Goal: Information Seeking & Learning: Find specific fact

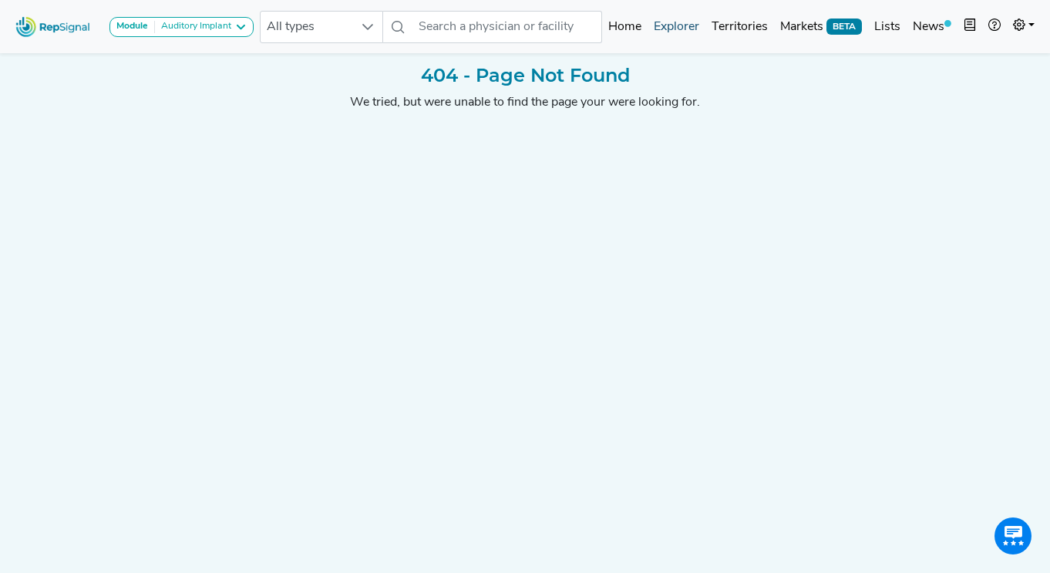
click at [672, 29] on link "Explorer" at bounding box center [677, 27] width 58 height 31
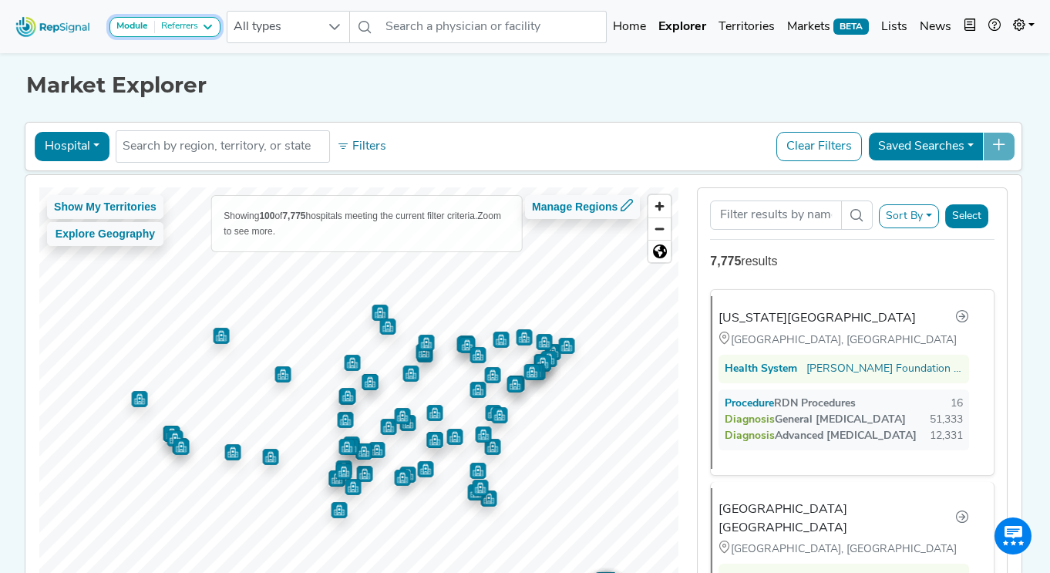
click at [217, 29] on button "Module Referrers" at bounding box center [164, 27] width 111 height 20
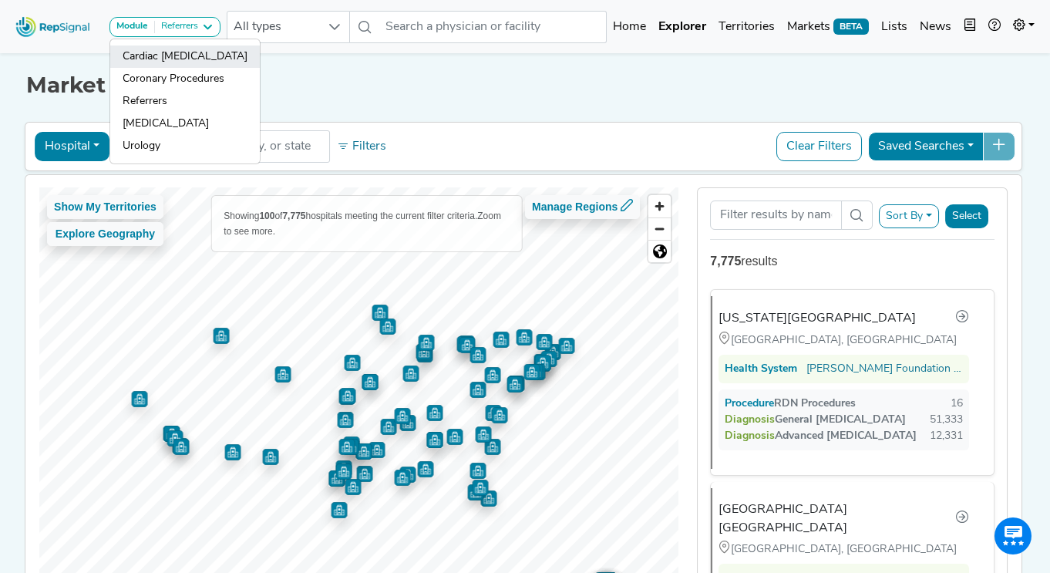
click at [194, 60] on link "Cardiac [MEDICAL_DATA]" at bounding box center [185, 56] width 150 height 22
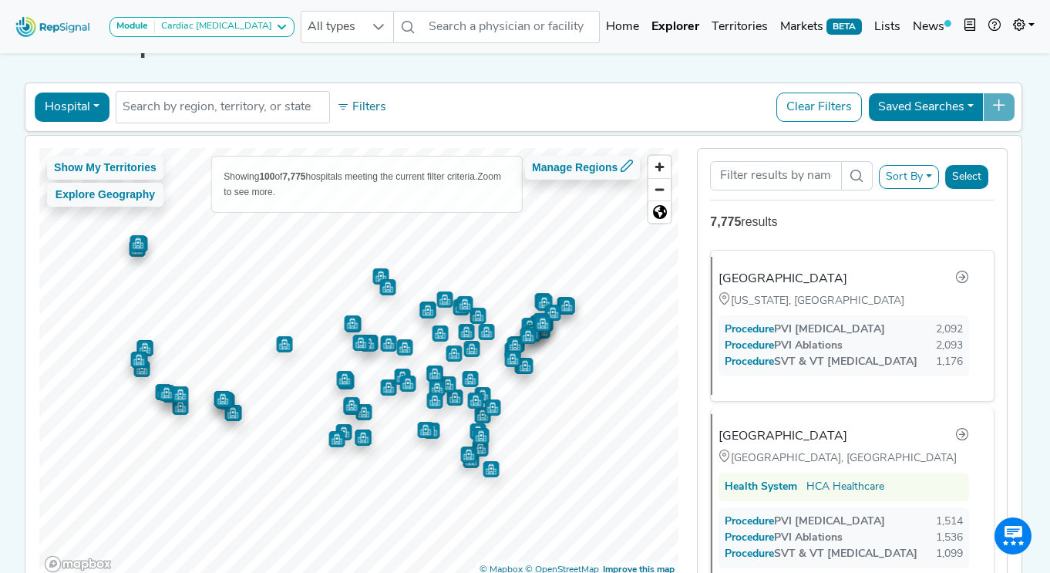
scroll to position [21, 0]
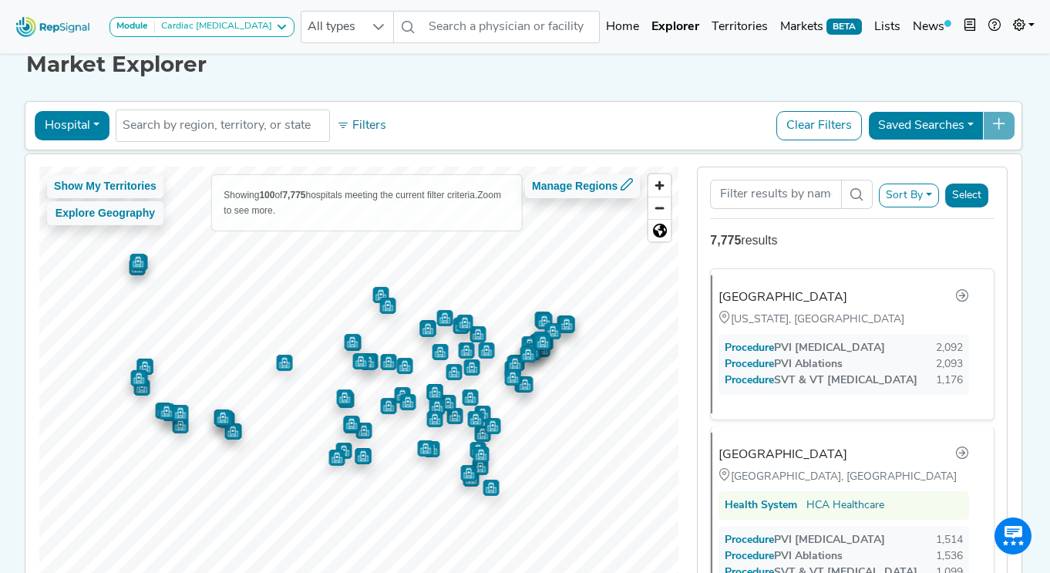
click at [70, 123] on button "Hospital" at bounding box center [72, 125] width 75 height 29
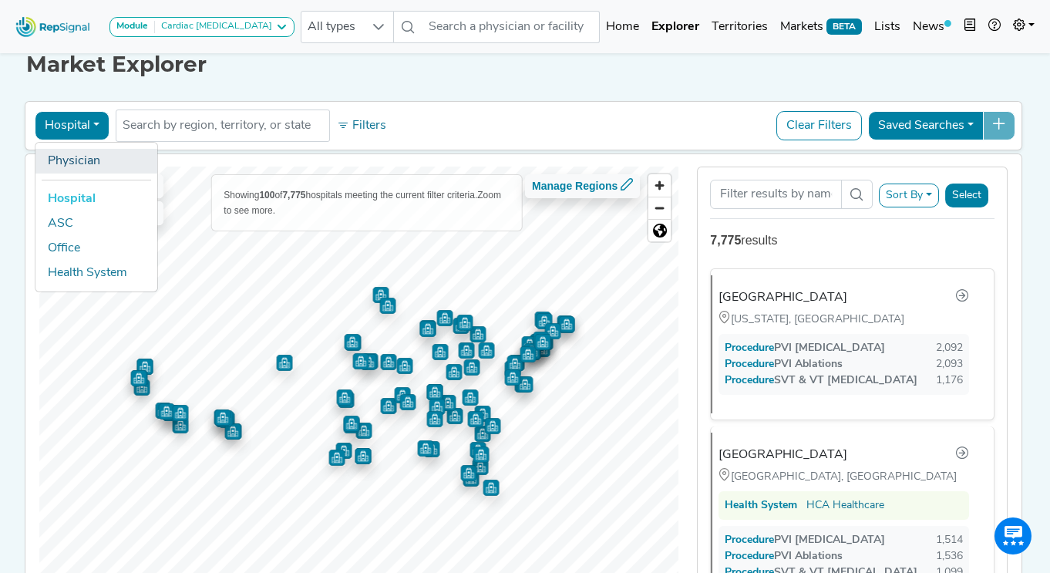
click at [89, 163] on link "Physician" at bounding box center [96, 161] width 122 height 25
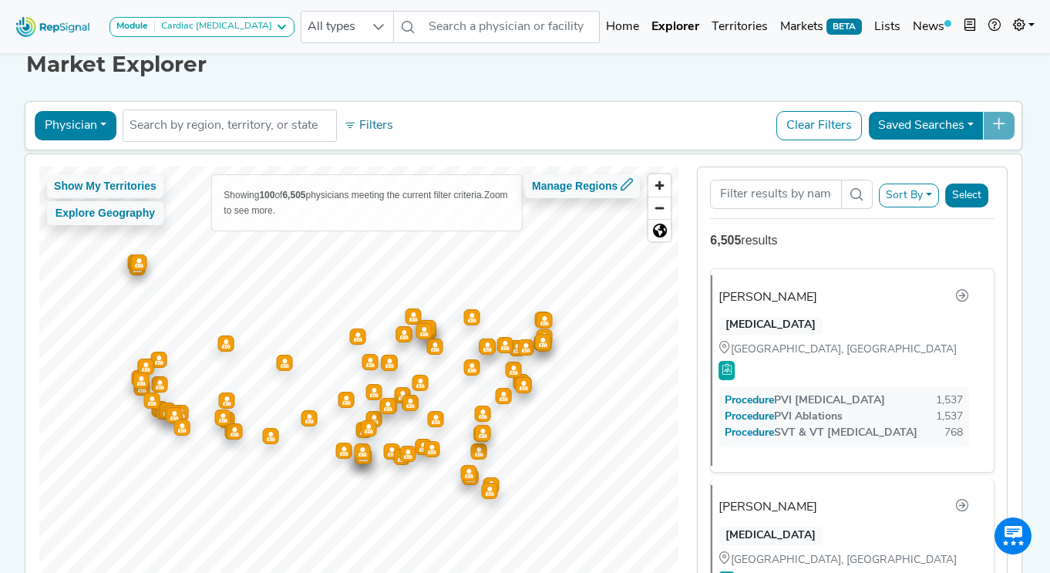
scroll to position [19, 0]
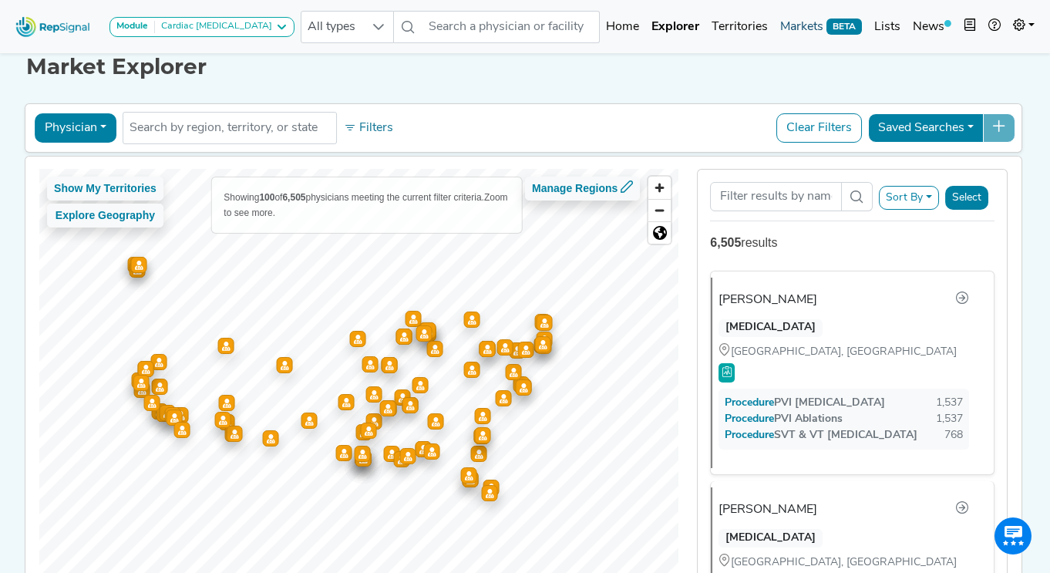
click at [810, 28] on link "Markets BETA" at bounding box center [821, 27] width 94 height 31
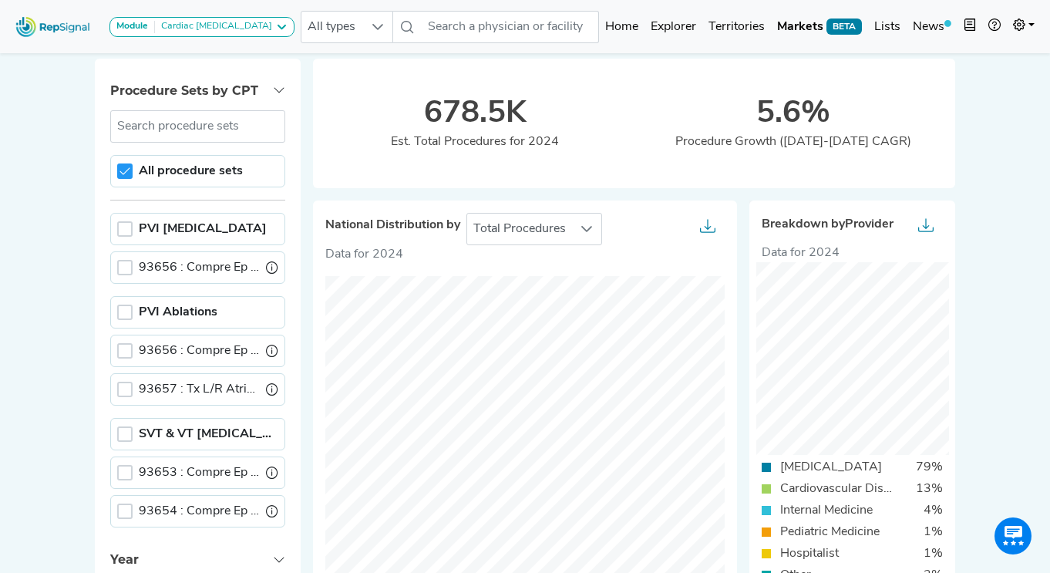
scroll to position [96, 0]
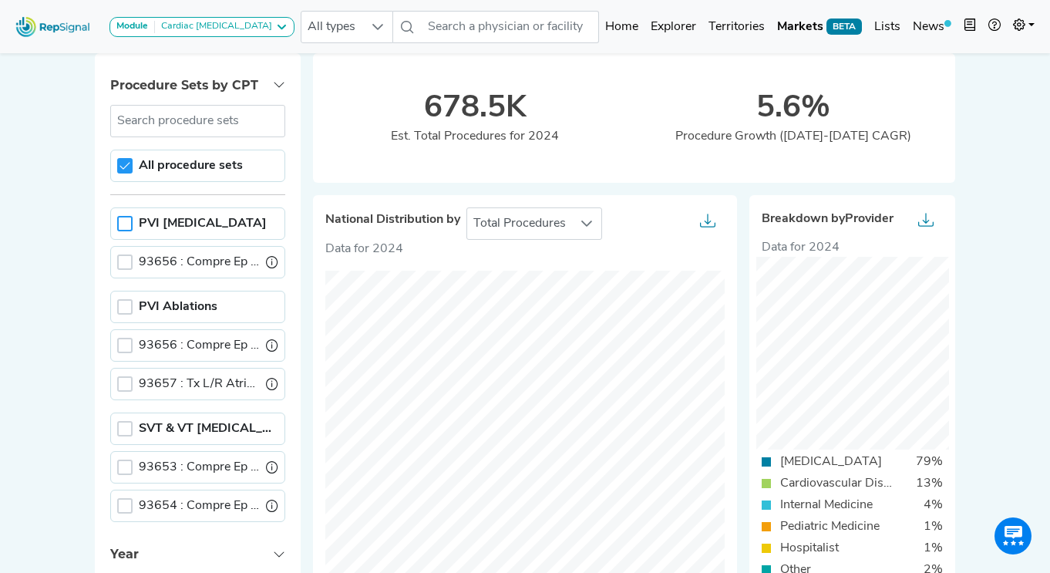
click at [126, 222] on div at bounding box center [124, 223] width 15 height 15
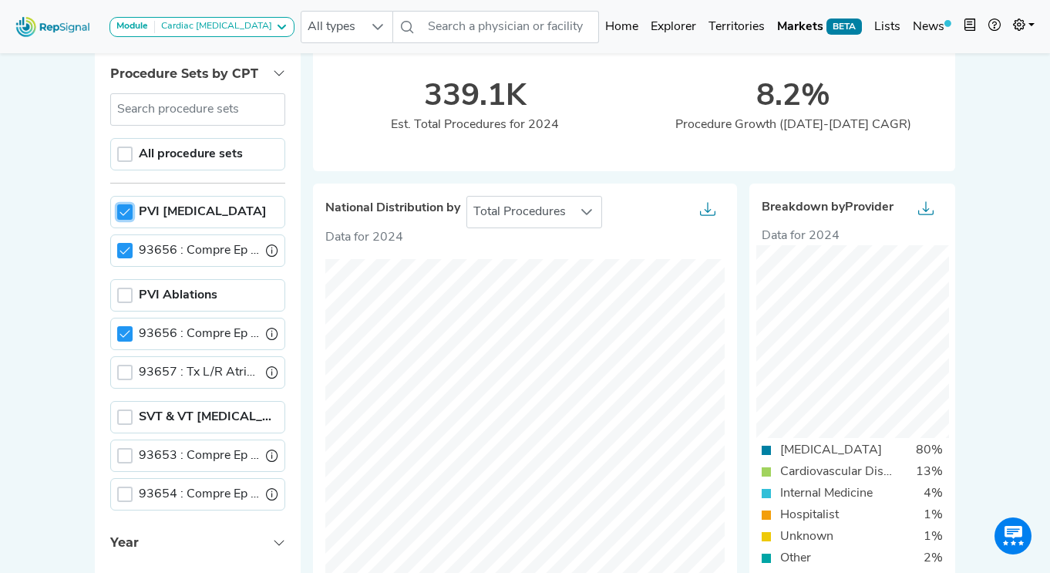
scroll to position [100, 0]
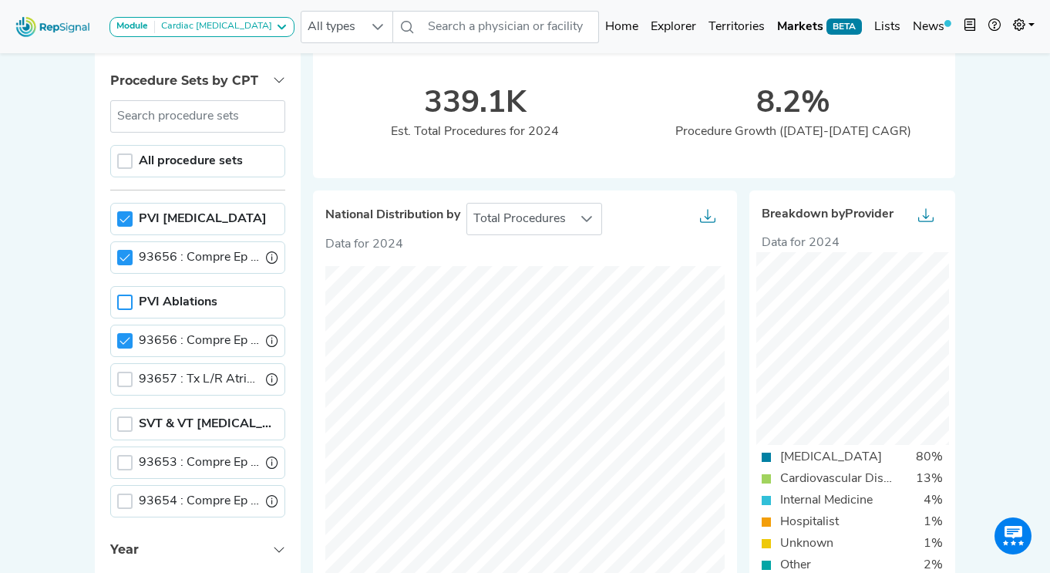
click at [121, 301] on div at bounding box center [124, 302] width 15 height 15
click at [117, 221] on div at bounding box center [124, 218] width 15 height 15
click at [125, 346] on div at bounding box center [124, 340] width 15 height 15
click at [123, 303] on icon at bounding box center [125, 302] width 11 height 11
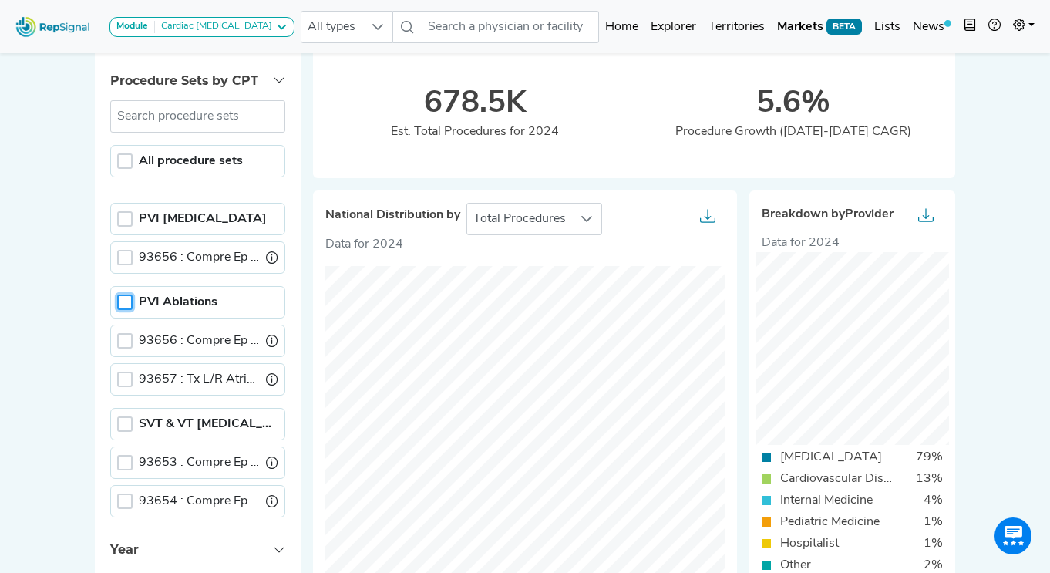
click at [128, 295] on div at bounding box center [124, 302] width 15 height 15
click at [672, 28] on link "Explorer" at bounding box center [674, 27] width 58 height 31
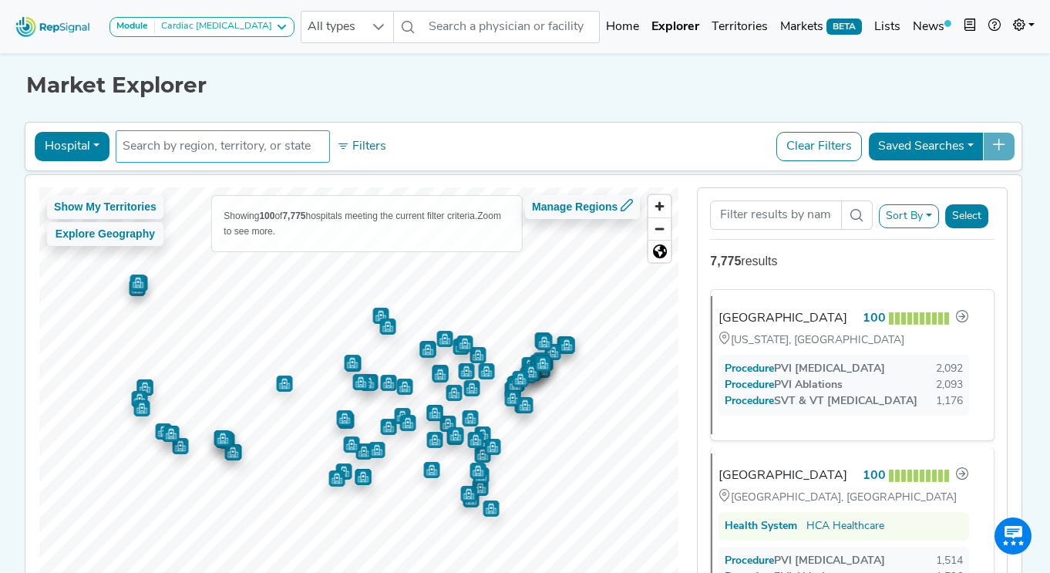
click at [211, 143] on input "text" at bounding box center [223, 146] width 200 height 19
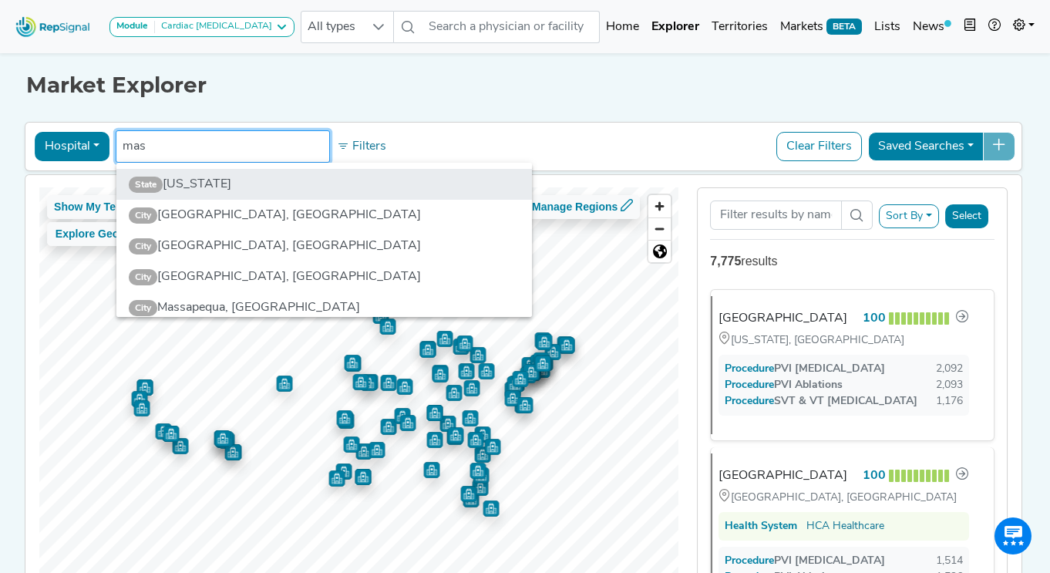
type input "mas"
click at [190, 184] on li "State [US_STATE]" at bounding box center [324, 184] width 416 height 31
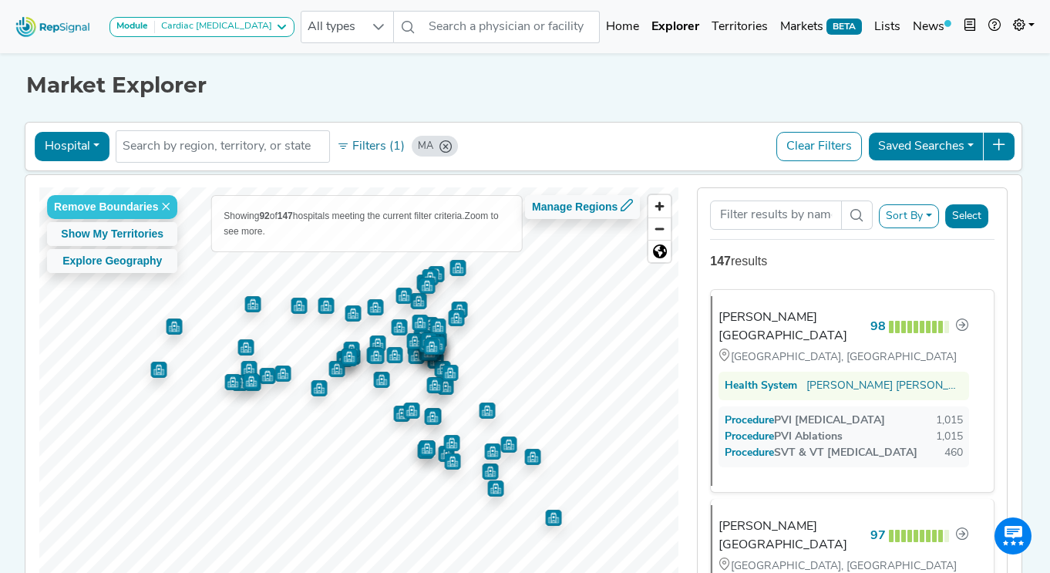
click at [78, 150] on button "Hospital" at bounding box center [72, 146] width 75 height 29
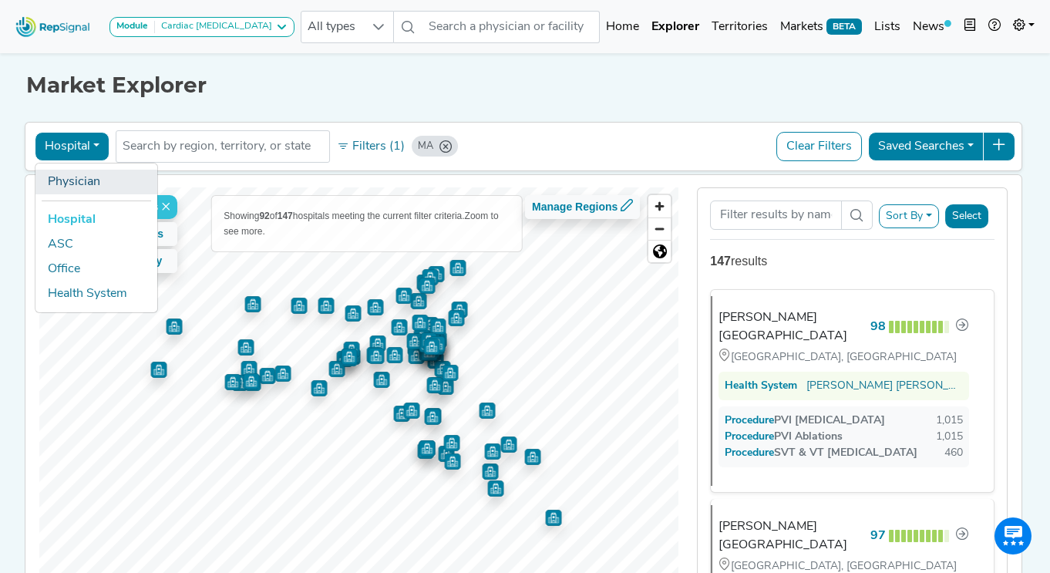
click at [79, 184] on link "Physician" at bounding box center [96, 182] width 122 height 25
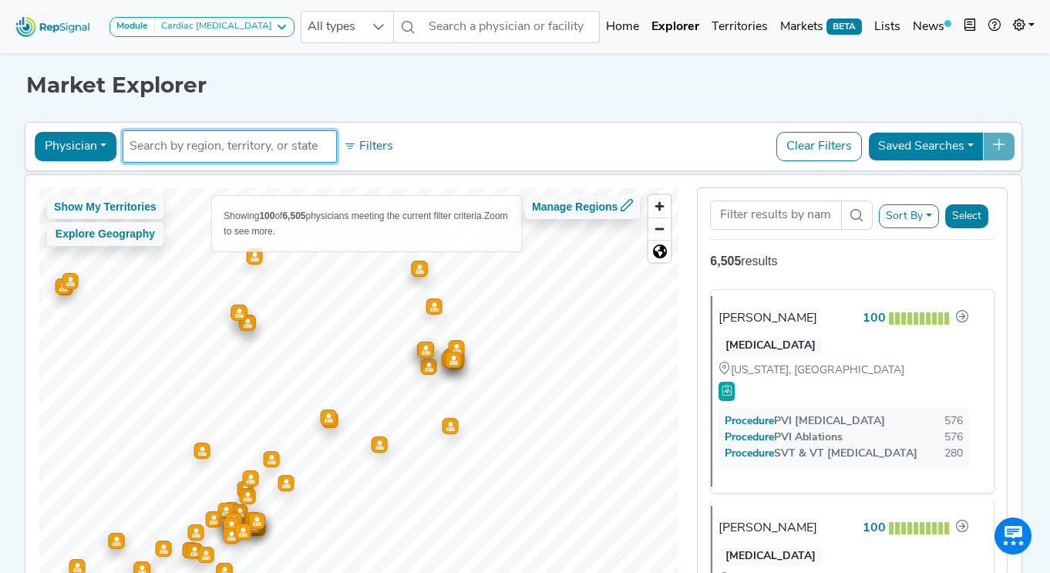
click at [288, 150] on input "text" at bounding box center [230, 146] width 200 height 19
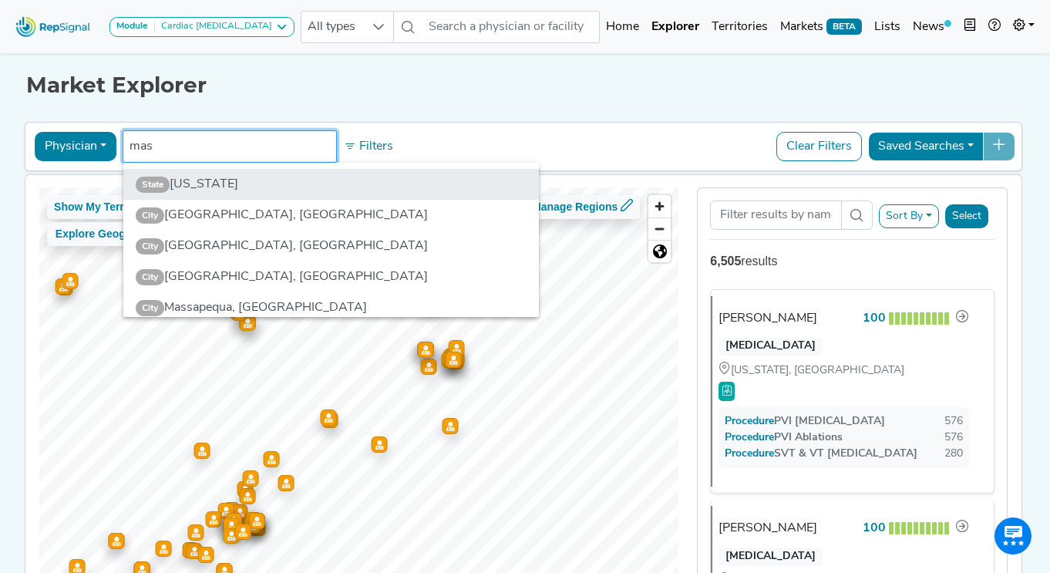
type input "mas"
click at [232, 182] on li "State [US_STATE]" at bounding box center [331, 184] width 416 height 31
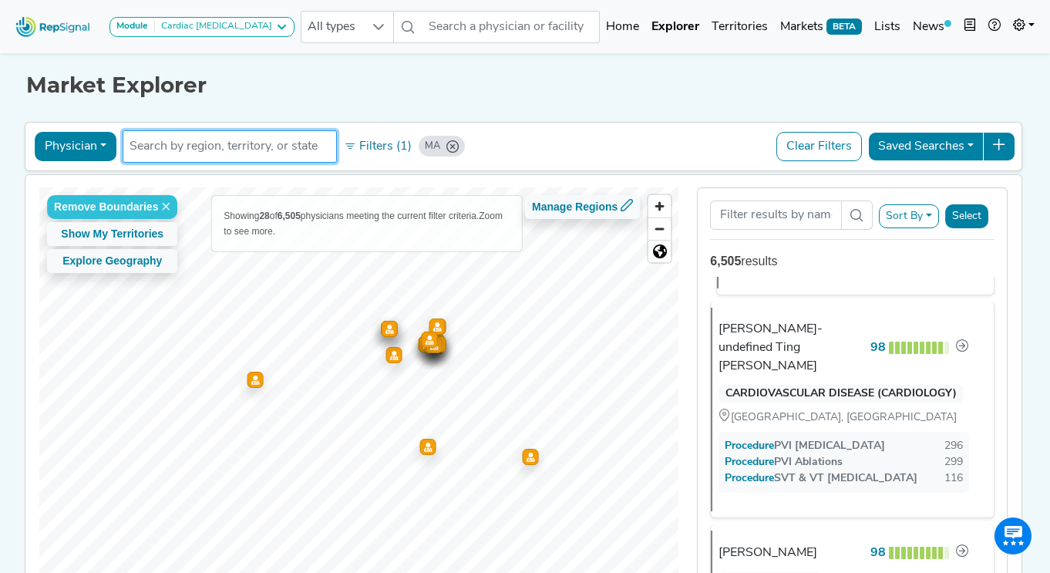
scroll to position [388, 0]
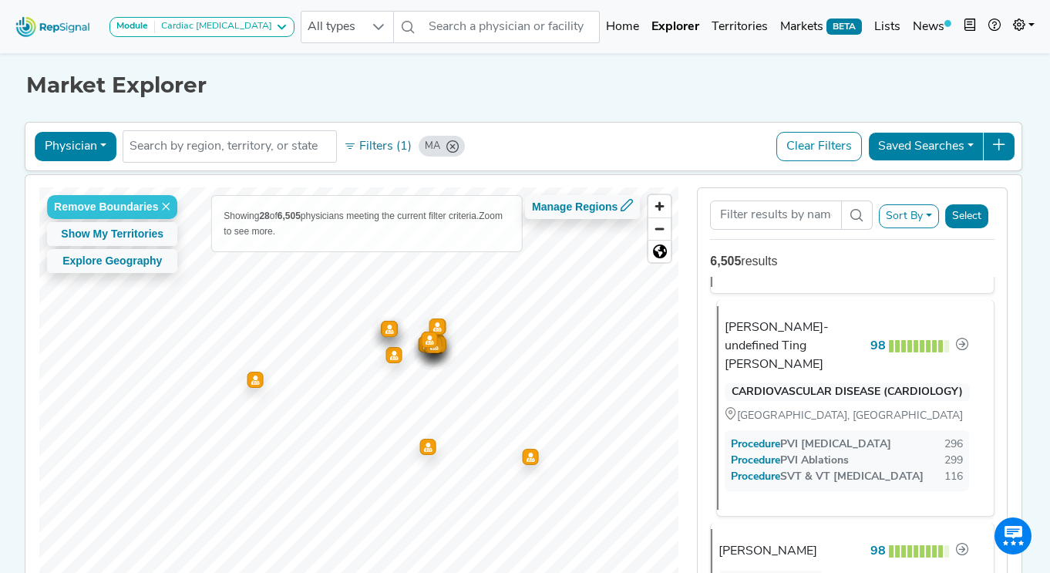
click at [787, 327] on div "[PERSON_NAME]-undefined Ting [PERSON_NAME]" at bounding box center [795, 346] width 140 height 56
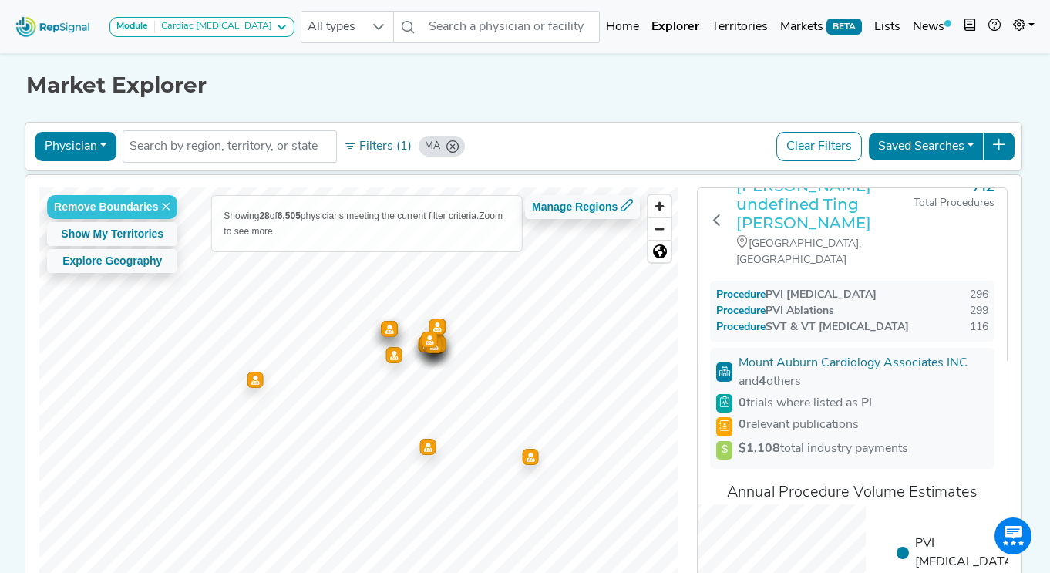
scroll to position [13, 0]
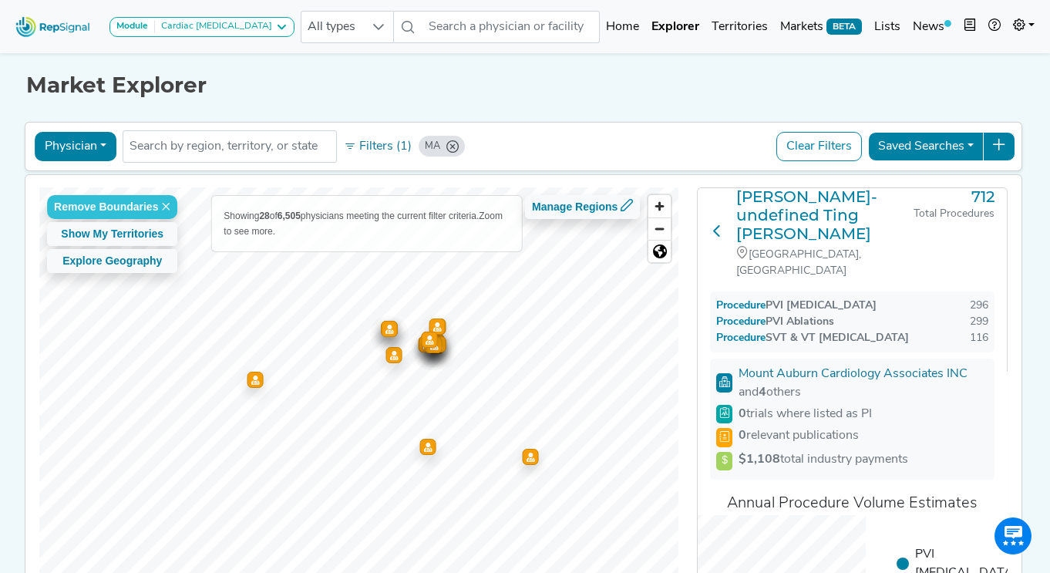
click at [716, 224] on icon at bounding box center [717, 230] width 12 height 12
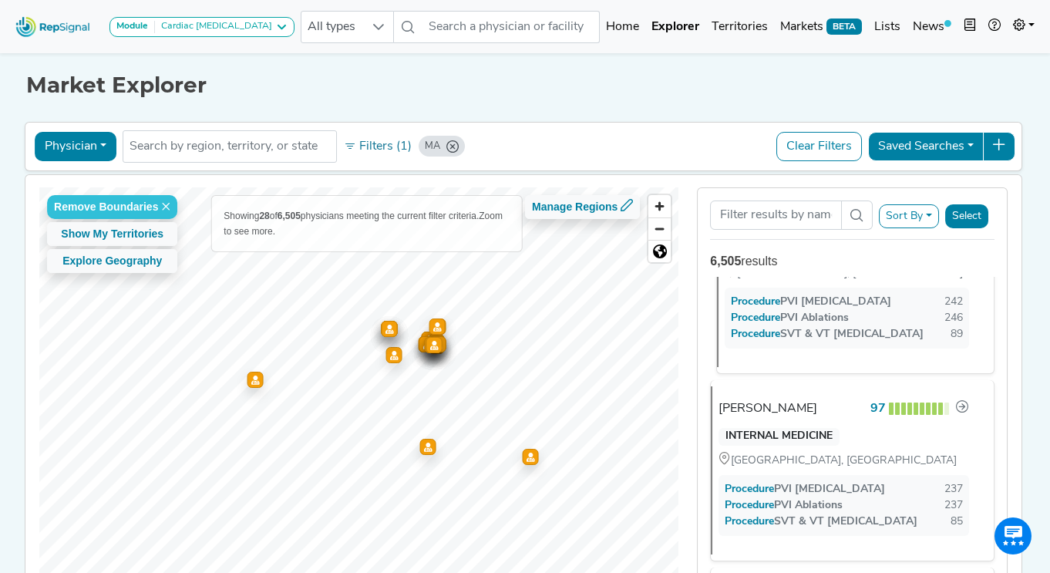
scroll to position [949, 0]
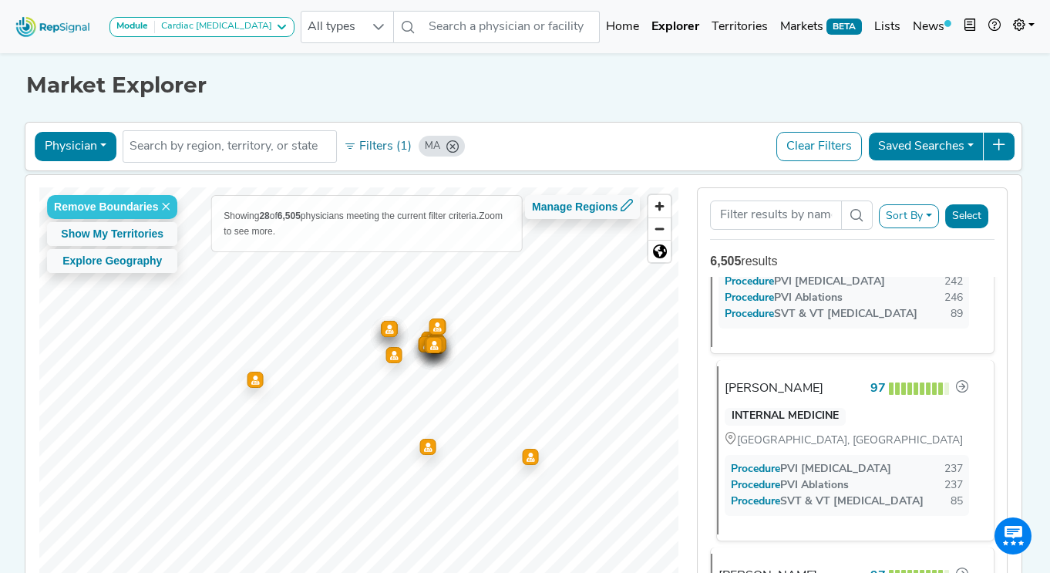
click at [742, 379] on div "[PERSON_NAME]" at bounding box center [774, 388] width 99 height 19
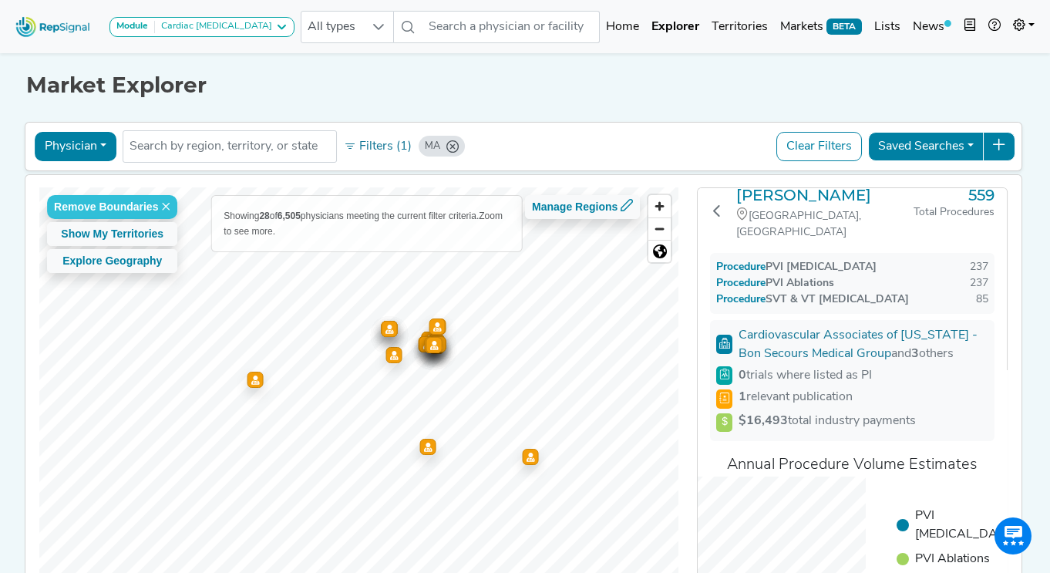
scroll to position [13, 0]
click at [716, 206] on icon at bounding box center [717, 212] width 12 height 12
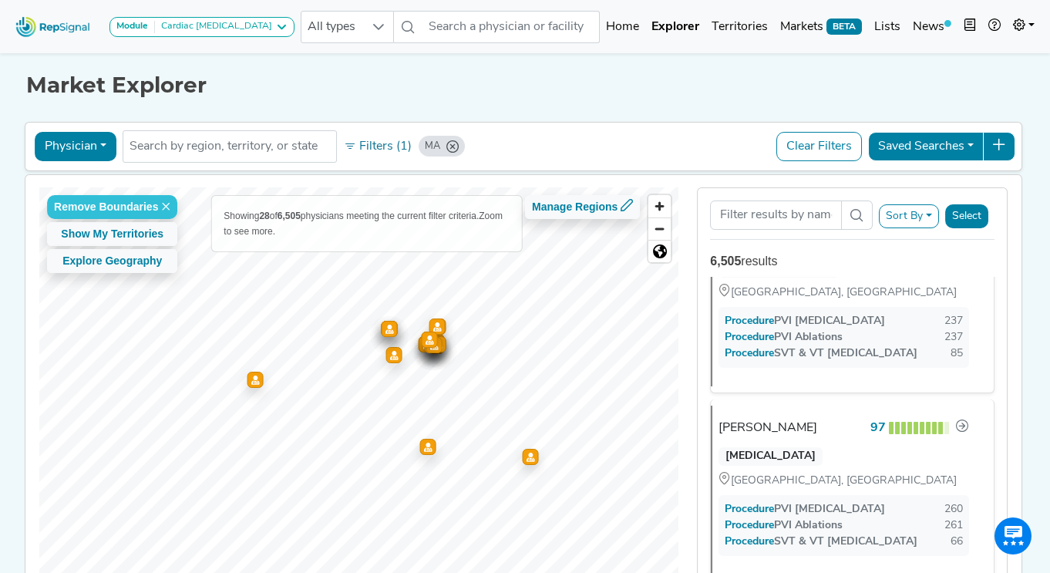
scroll to position [1099, 0]
click at [766, 417] on div "[PERSON_NAME]" at bounding box center [774, 426] width 99 height 19
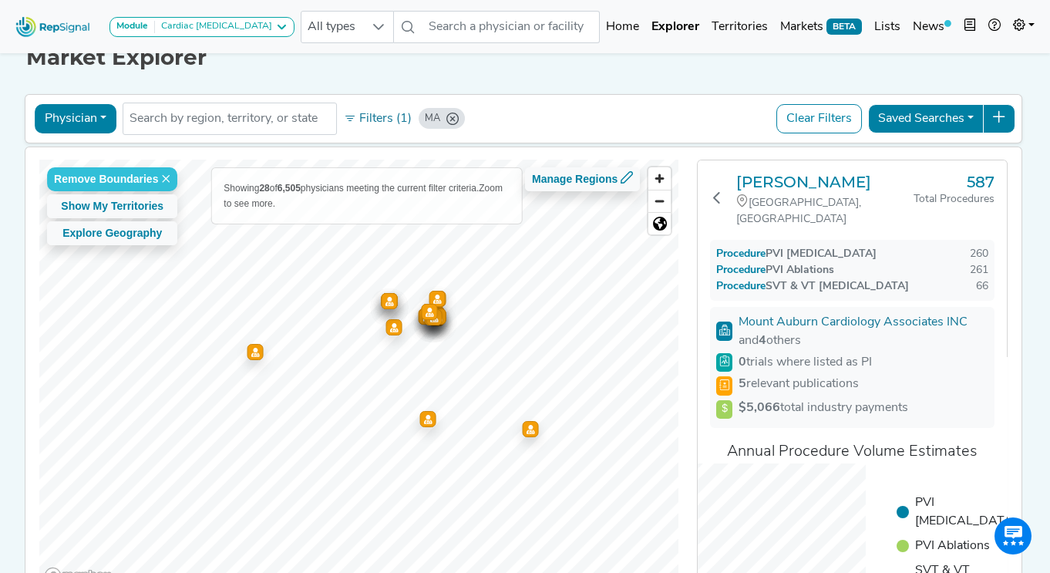
scroll to position [0, 0]
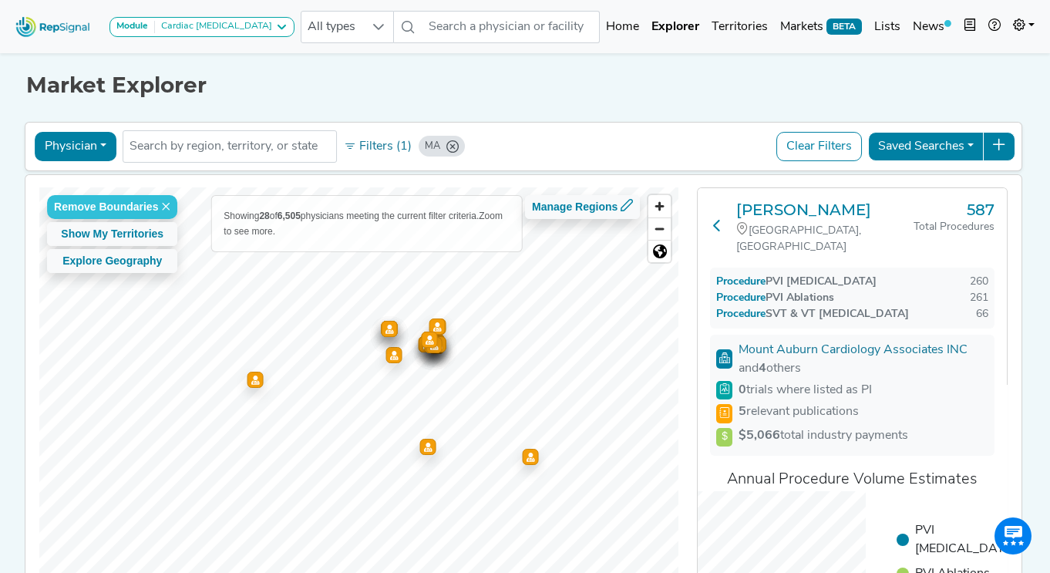
click at [712, 219] on icon at bounding box center [717, 225] width 12 height 12
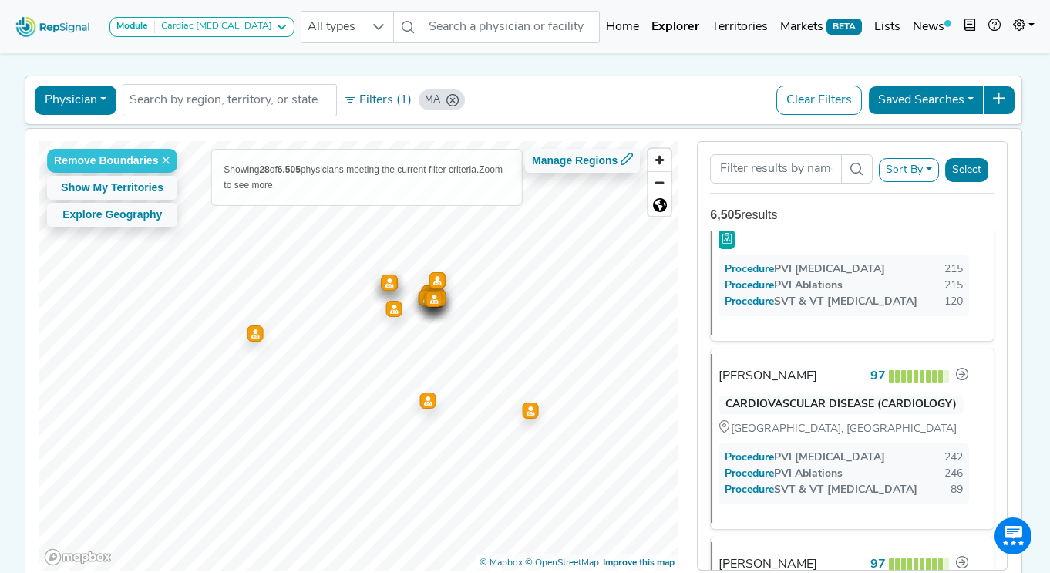
scroll to position [729, 0]
click at [459, 98] on div "MA" at bounding box center [442, 99] width 46 height 21
click at [452, 99] on icon "MA" at bounding box center [452, 100] width 12 height 12
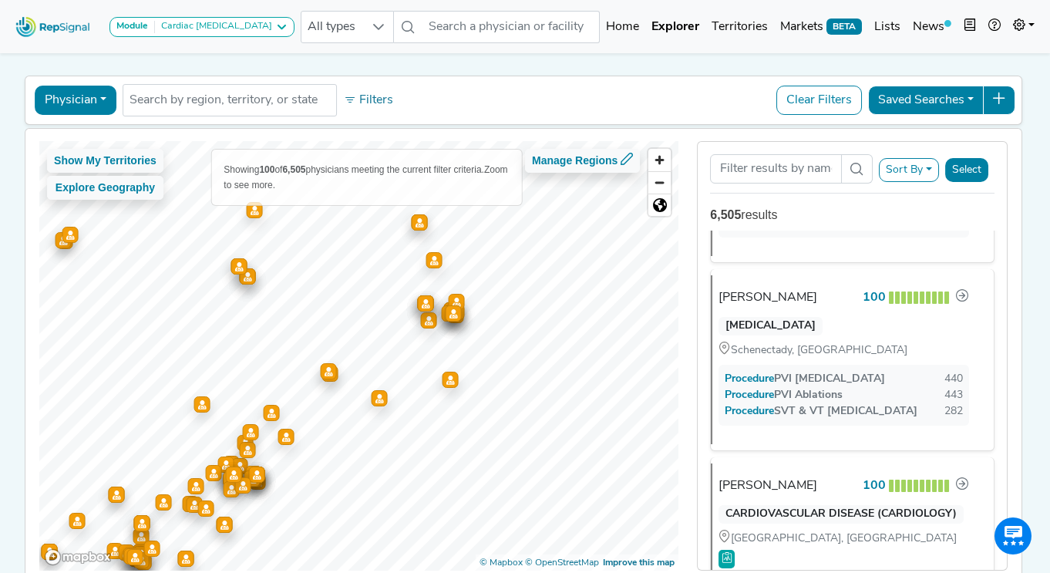
scroll to position [80, 0]
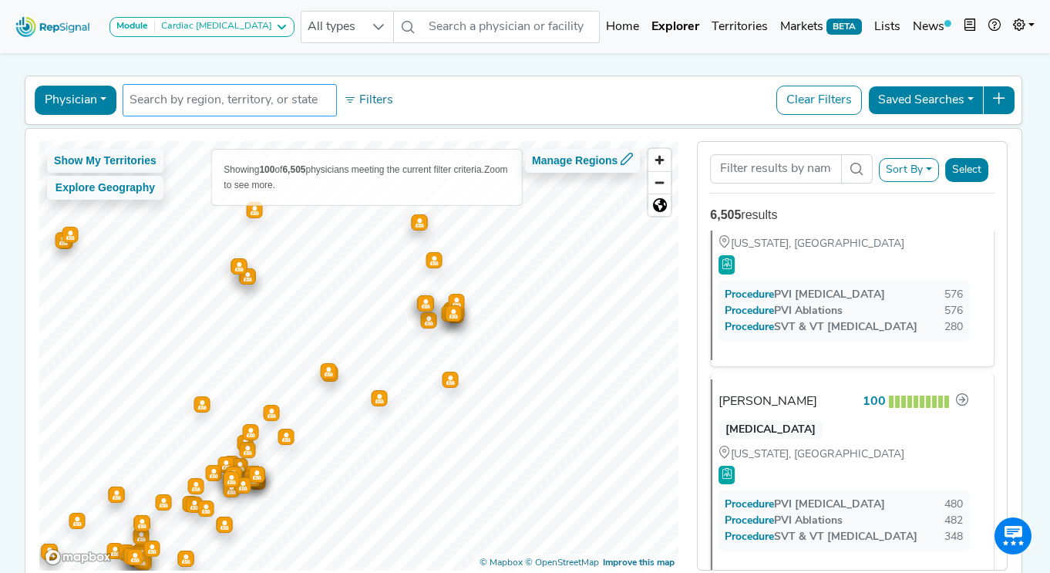
click at [262, 95] on input "text" at bounding box center [230, 100] width 200 height 19
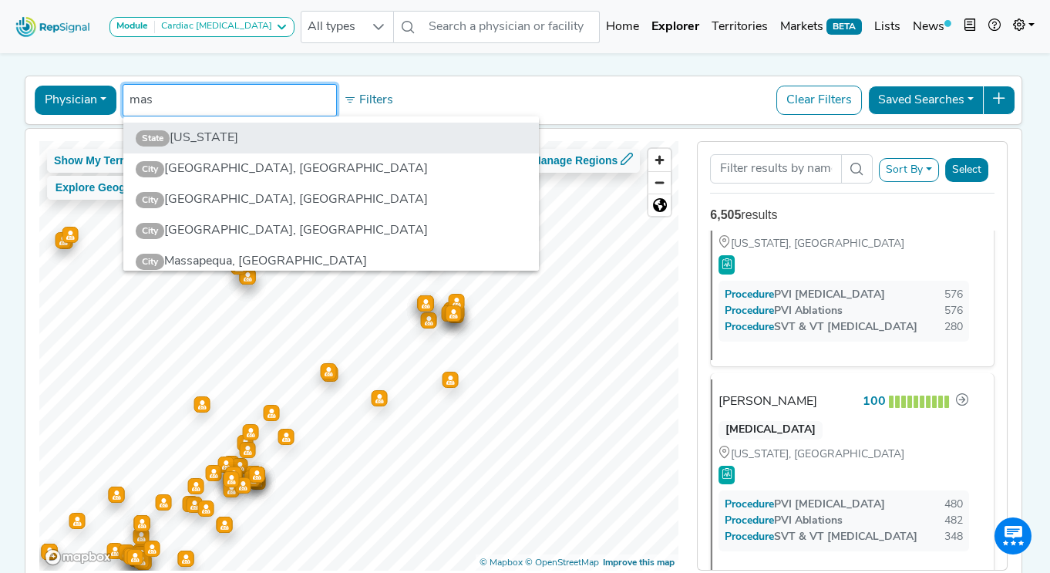
type input "mas"
click at [198, 142] on li "State [US_STATE]" at bounding box center [331, 138] width 416 height 31
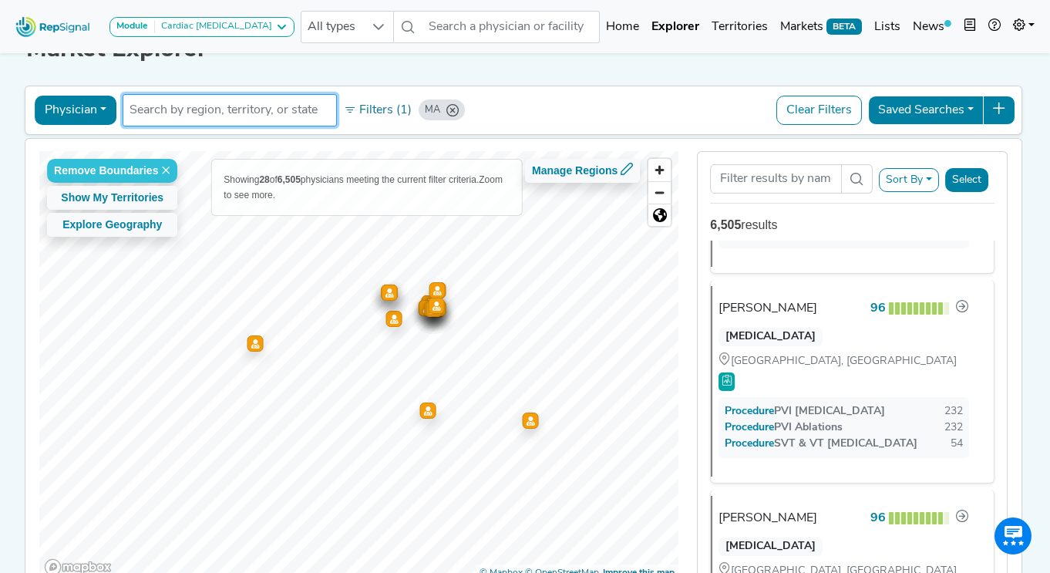
scroll to position [43, 0]
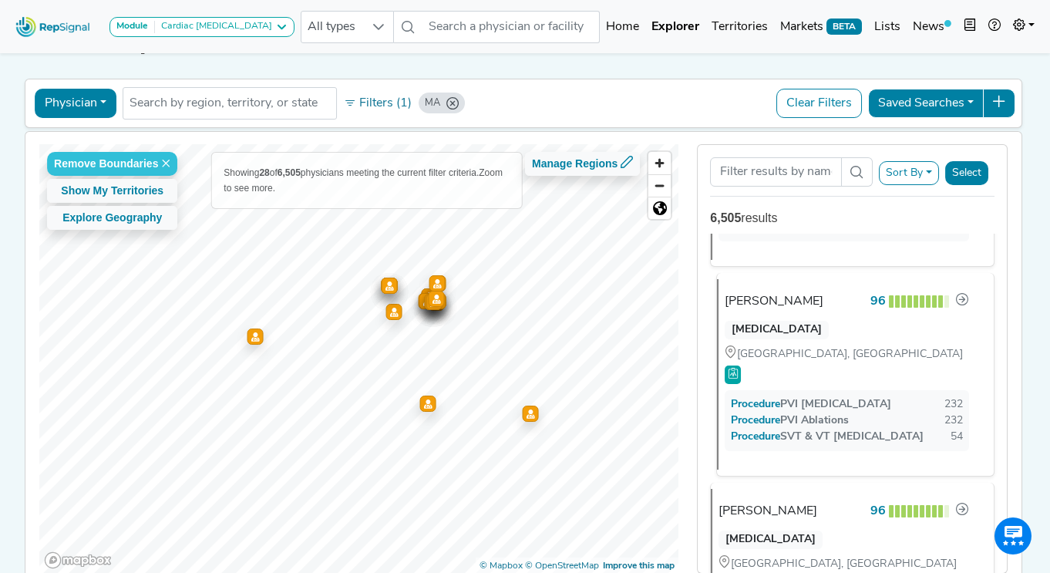
click at [773, 292] on div "[PERSON_NAME]" at bounding box center [774, 301] width 99 height 19
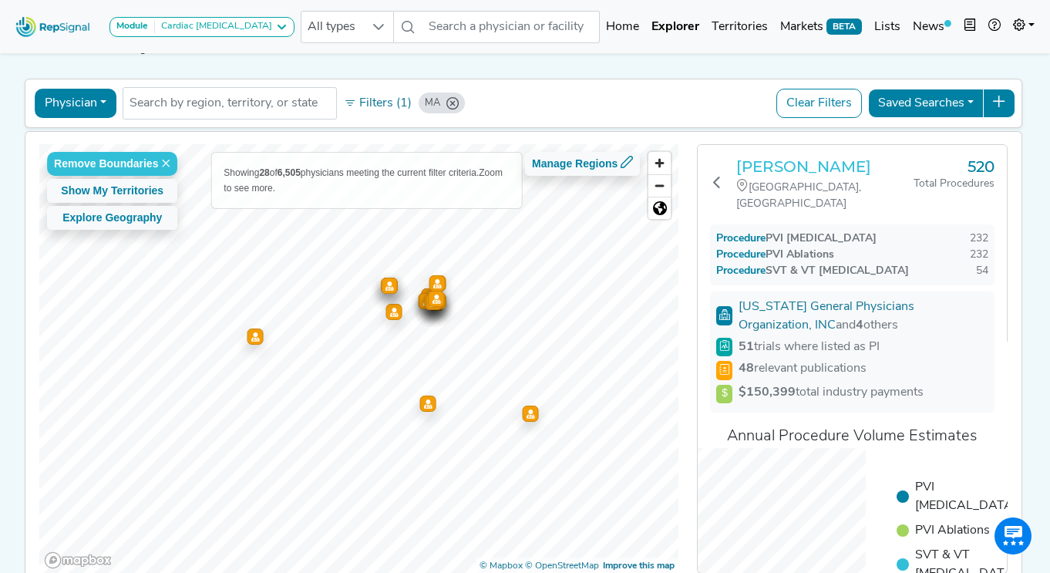
click at [790, 164] on h3 "[PERSON_NAME]" at bounding box center [824, 166] width 177 height 19
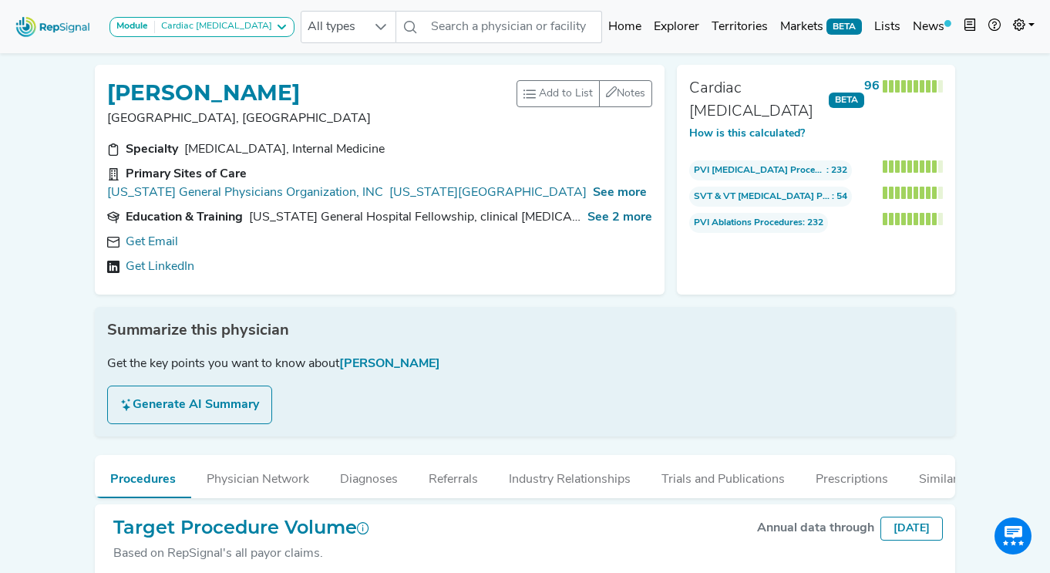
click at [45, 142] on div "Module Cardiac Ablation Cardiac Ablation Coronary Procedures Referrers Shoulder…" at bounding box center [525, 488] width 1050 height 976
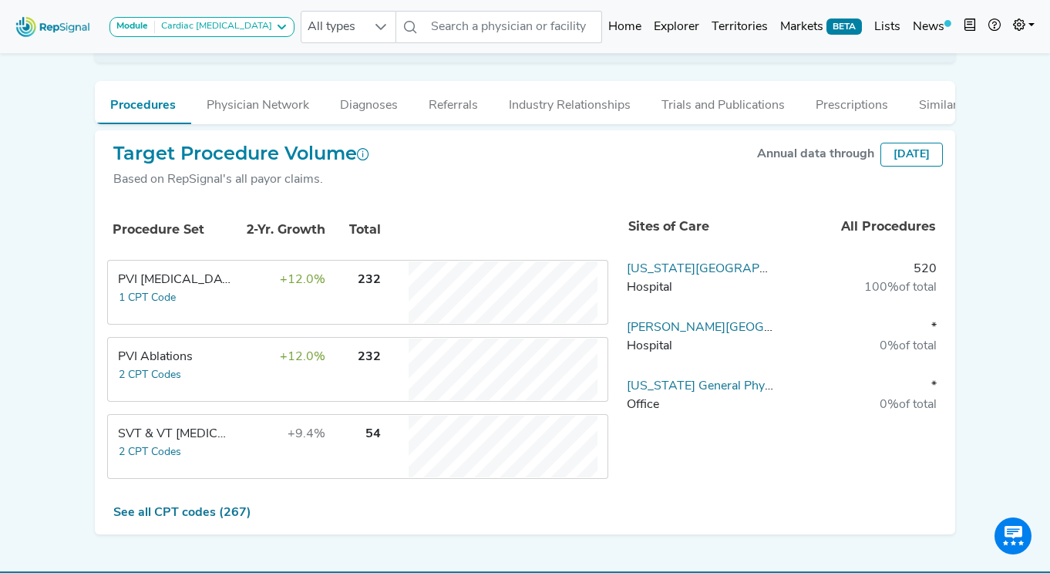
scroll to position [403, 0]
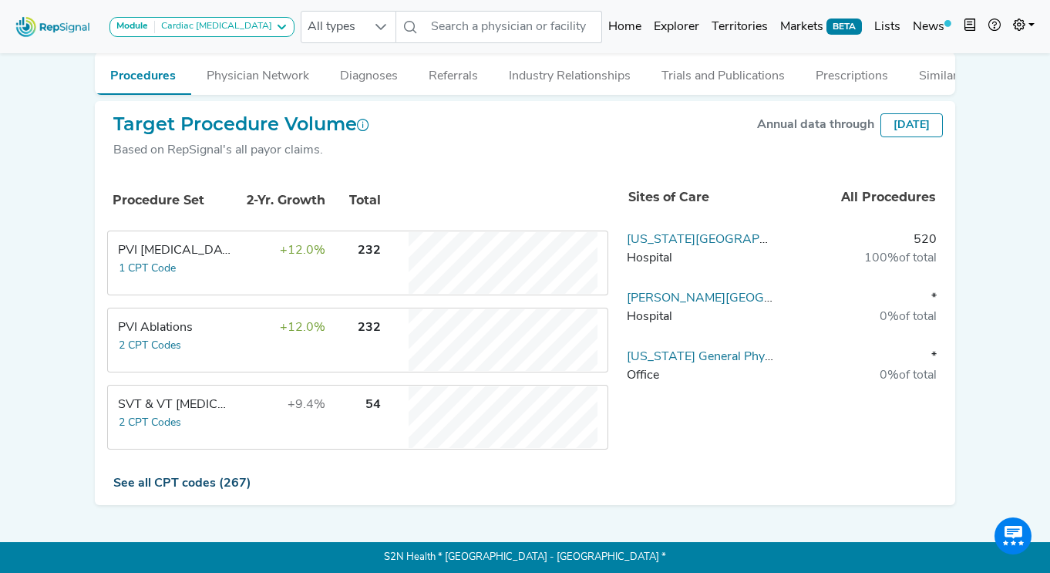
click at [166, 485] on link "See all CPT codes (267)" at bounding box center [182, 483] width 138 height 12
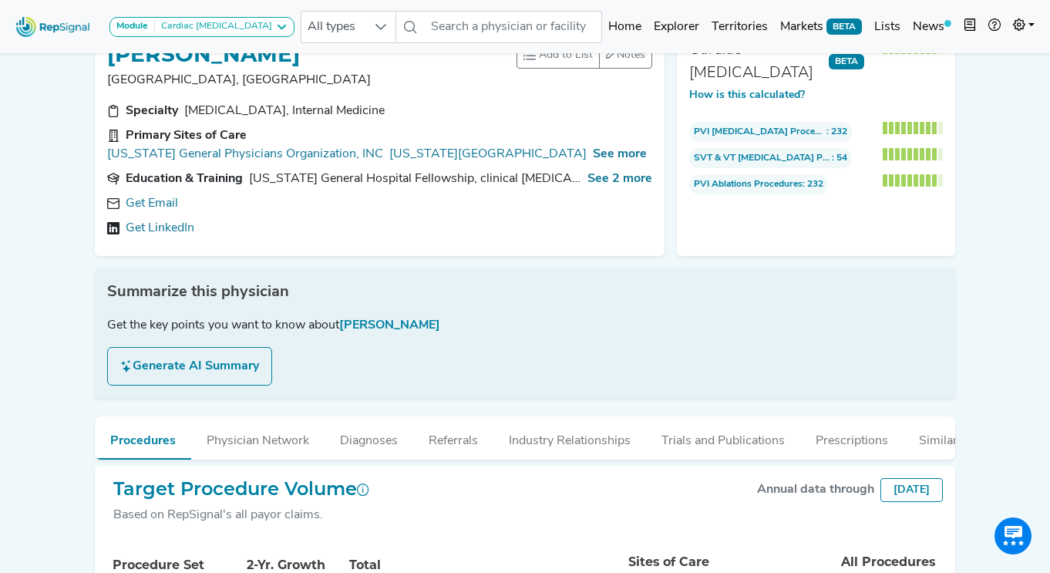
scroll to position [0, 0]
